Goal: Task Accomplishment & Management: Manage account settings

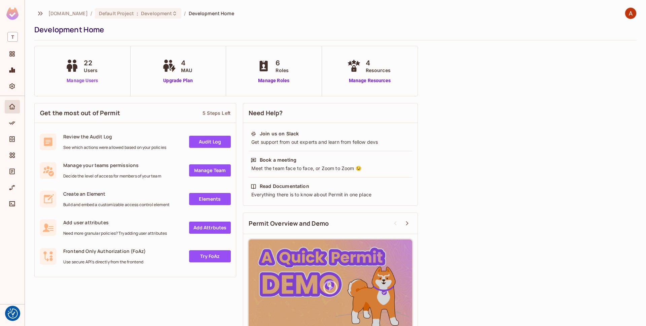
click at [80, 82] on link "Manage Users" at bounding box center [82, 80] width 37 height 7
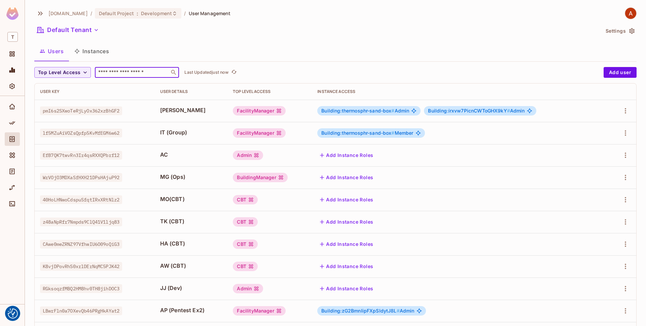
click at [154, 74] on input "text" at bounding box center [132, 72] width 71 height 7
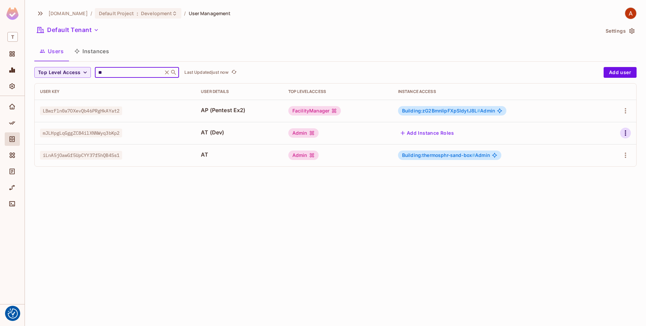
type input "**"
click at [624, 132] on icon "button" at bounding box center [625, 133] width 8 height 8
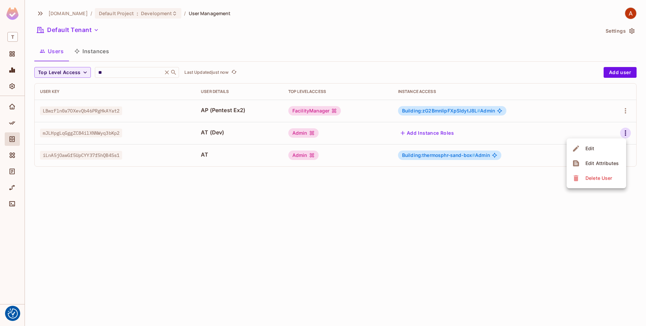
click at [606, 144] on li "Edit" at bounding box center [596, 148] width 60 height 15
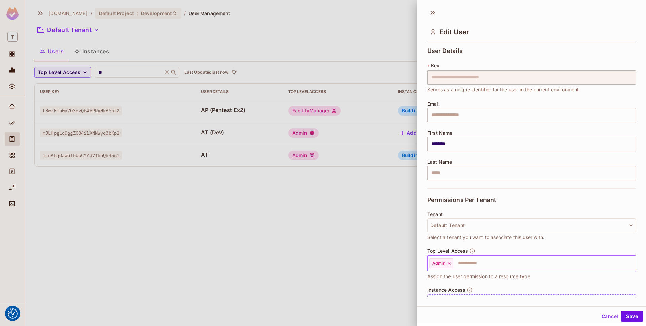
click at [449, 266] on div "Admin" at bounding box center [441, 263] width 24 height 10
click at [448, 259] on div "Admin" at bounding box center [441, 263] width 24 height 10
click at [448, 262] on icon at bounding box center [449, 263] width 5 height 5
click at [636, 315] on button "Save" at bounding box center [631, 315] width 23 height 11
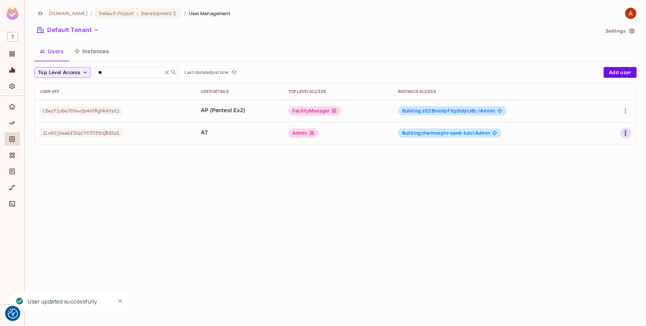
click at [624, 133] on icon "button" at bounding box center [624, 132] width 1 height 5
click at [616, 144] on li "Edit" at bounding box center [596, 148] width 60 height 15
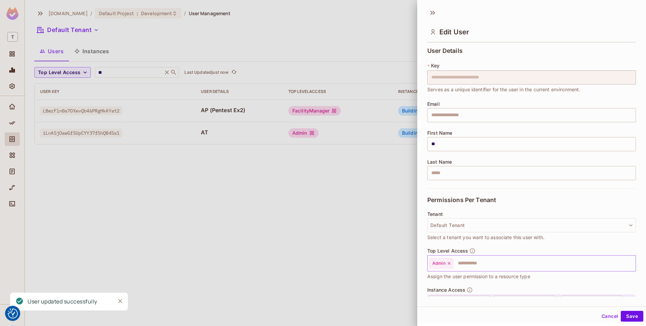
click at [450, 262] on icon at bounding box center [449, 263] width 3 height 3
click at [624, 309] on div "Cancel Save" at bounding box center [531, 316] width 229 height 16
click at [629, 313] on button "Save" at bounding box center [631, 315] width 23 height 11
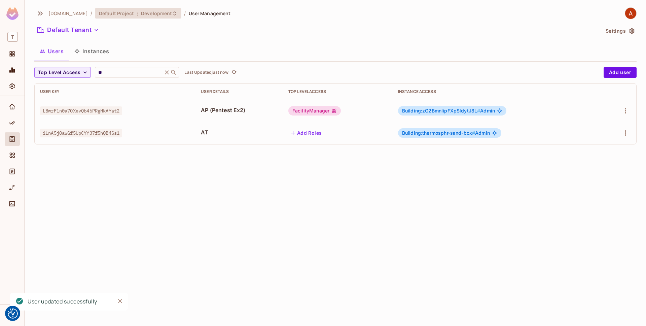
click at [168, 15] on span "Development" at bounding box center [156, 13] width 31 height 6
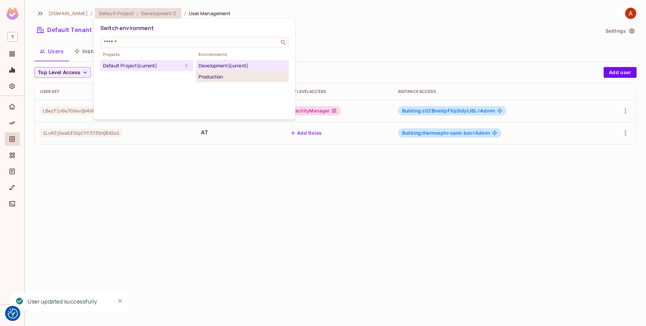
click at [213, 75] on div "Production" at bounding box center [241, 77] width 87 height 8
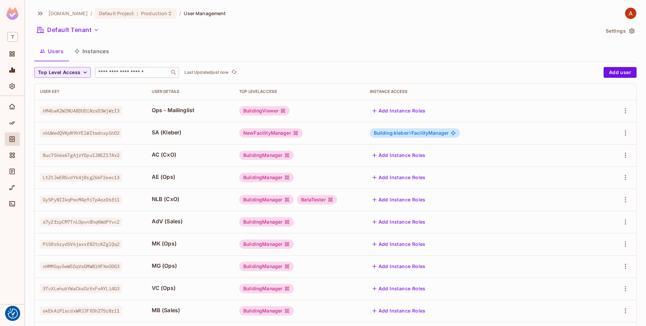
click at [151, 73] on input "text" at bounding box center [132, 72] width 71 height 7
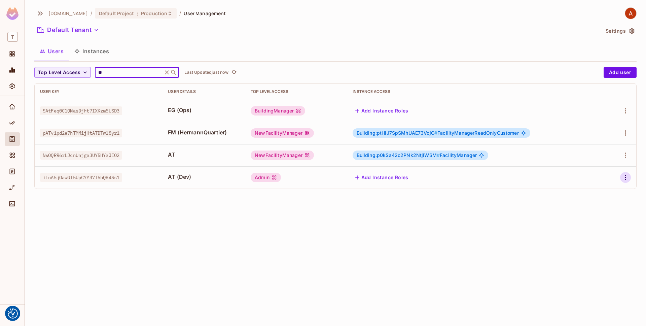
type input "**"
click at [626, 178] on icon "button" at bounding box center [625, 177] width 8 height 8
click at [618, 188] on li "Edit" at bounding box center [596, 192] width 60 height 15
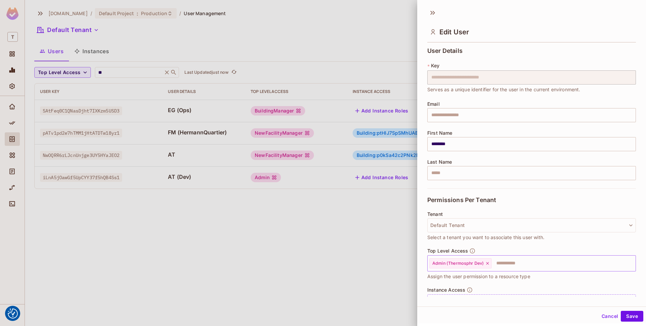
click at [488, 263] on icon at bounding box center [487, 263] width 5 height 5
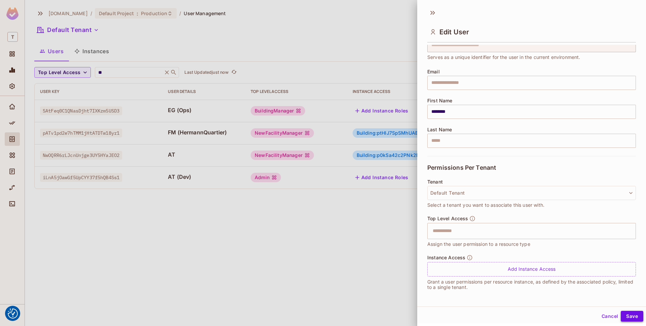
click at [639, 314] on button "Save" at bounding box center [631, 315] width 23 height 11
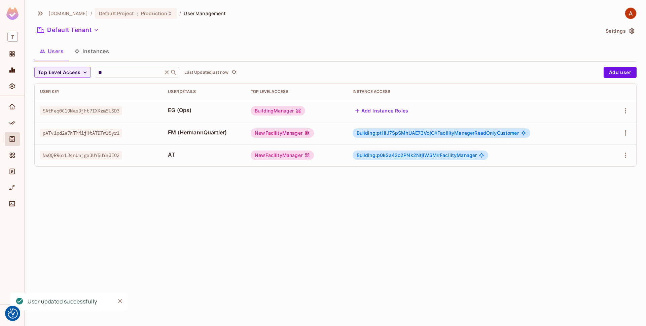
click at [451, 156] on span "Building:p0kSa42c2PNk2NtjIWSM # FacilityManager" at bounding box center [416, 154] width 120 height 5
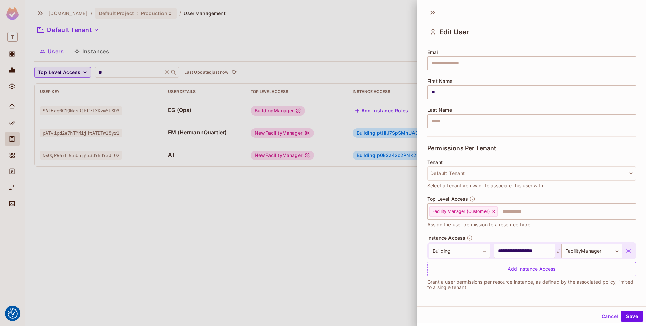
scroll to position [0, 0]
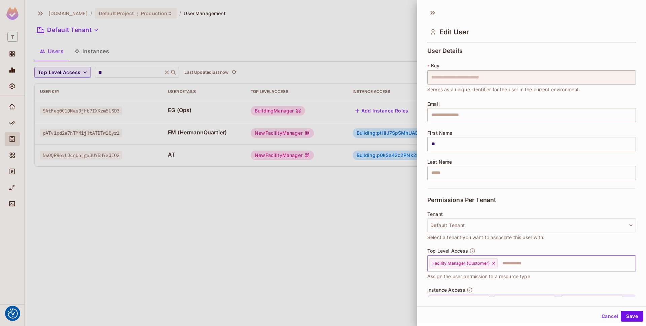
click at [535, 261] on input "text" at bounding box center [560, 262] width 124 height 13
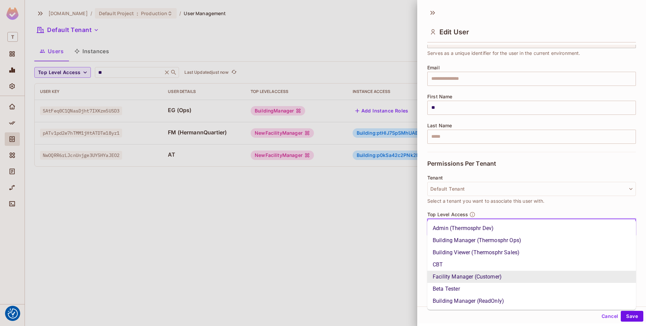
scroll to position [52, 0]
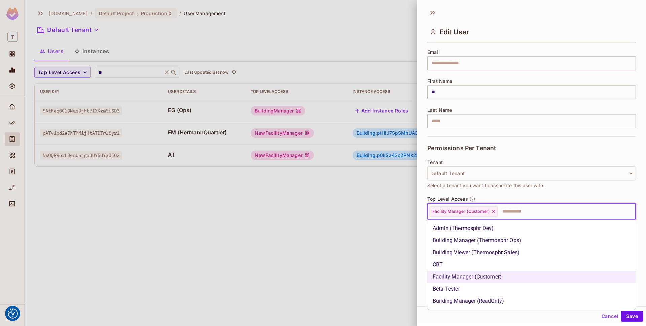
click at [368, 222] on div at bounding box center [323, 163] width 646 height 326
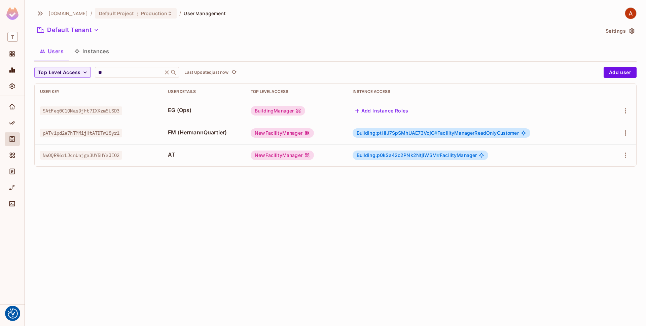
click at [95, 156] on span "NwOQRR6rLJcnUnjge3UY5HYaJEO2" at bounding box center [81, 155] width 82 height 9
copy span "NwOQRR6rLJcnUnjge3UY5HYaJEO2"
click at [97, 156] on span "NwOQRR6rLJcnUnjge3UY5HYaJEO2" at bounding box center [81, 155] width 82 height 9
